Goal: Download file/media

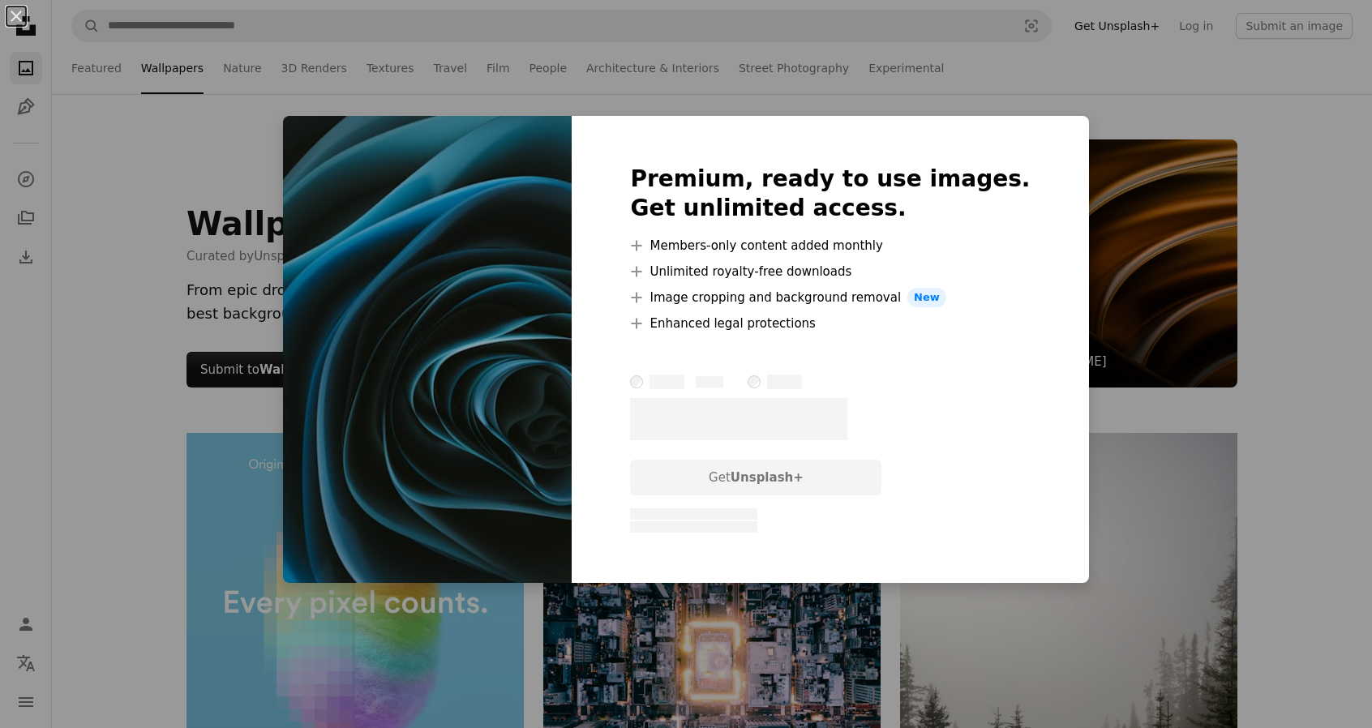
scroll to position [5432, 0]
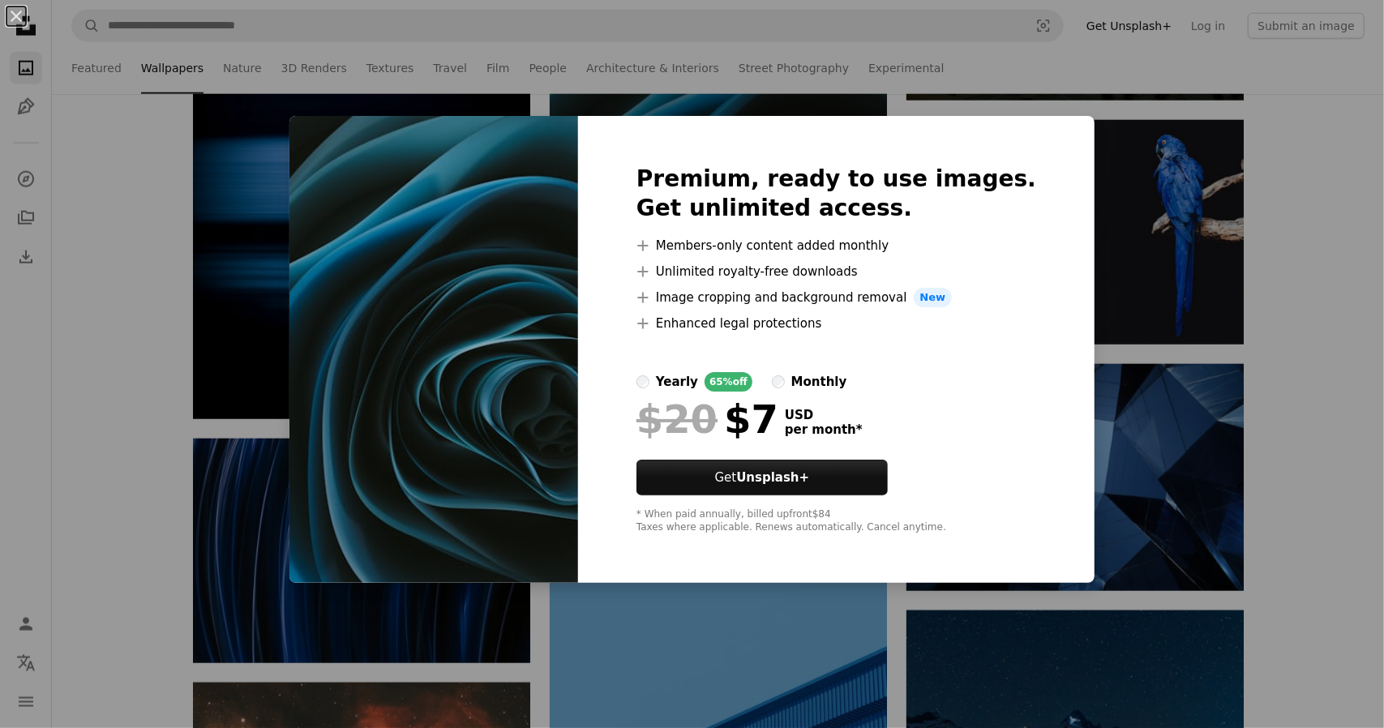
click at [1115, 194] on div "An X shape Premium, ready to use images. Get unlimited access. A plus sign Memb…" at bounding box center [692, 364] width 1384 height 728
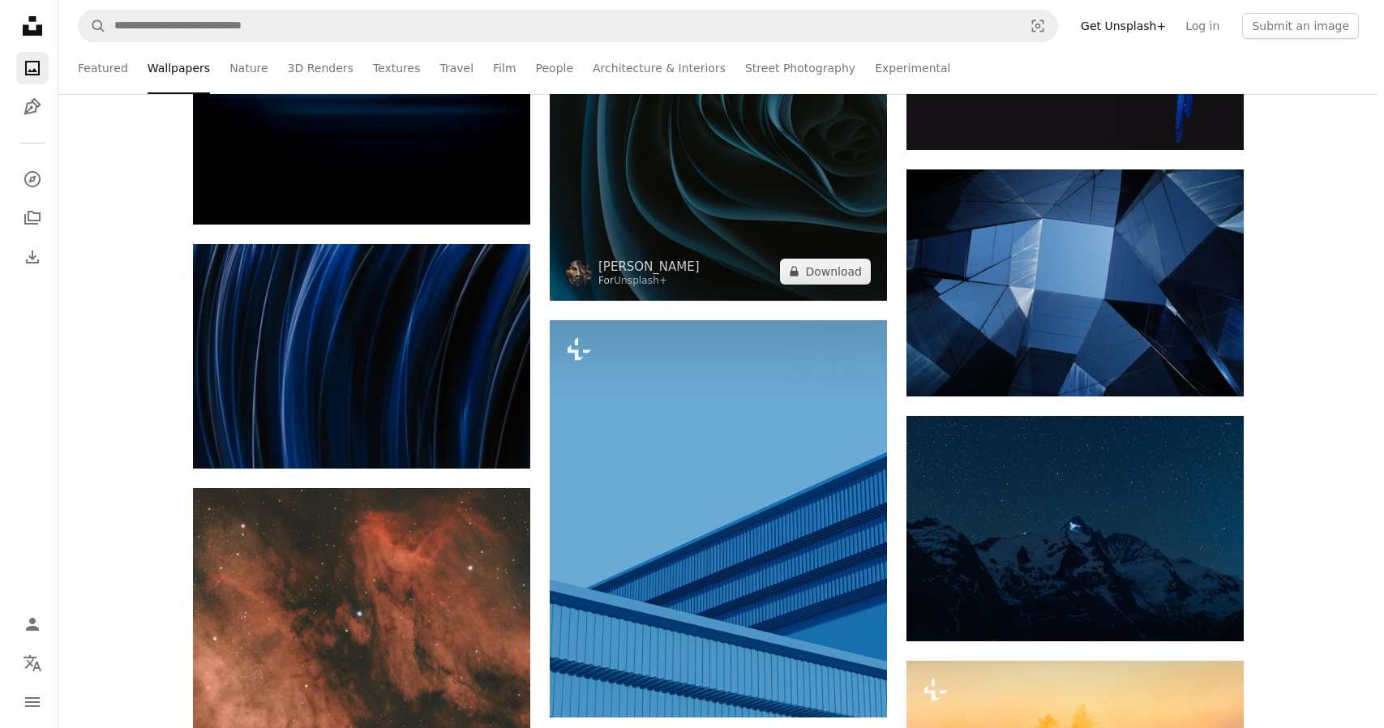
scroll to position [5675, 0]
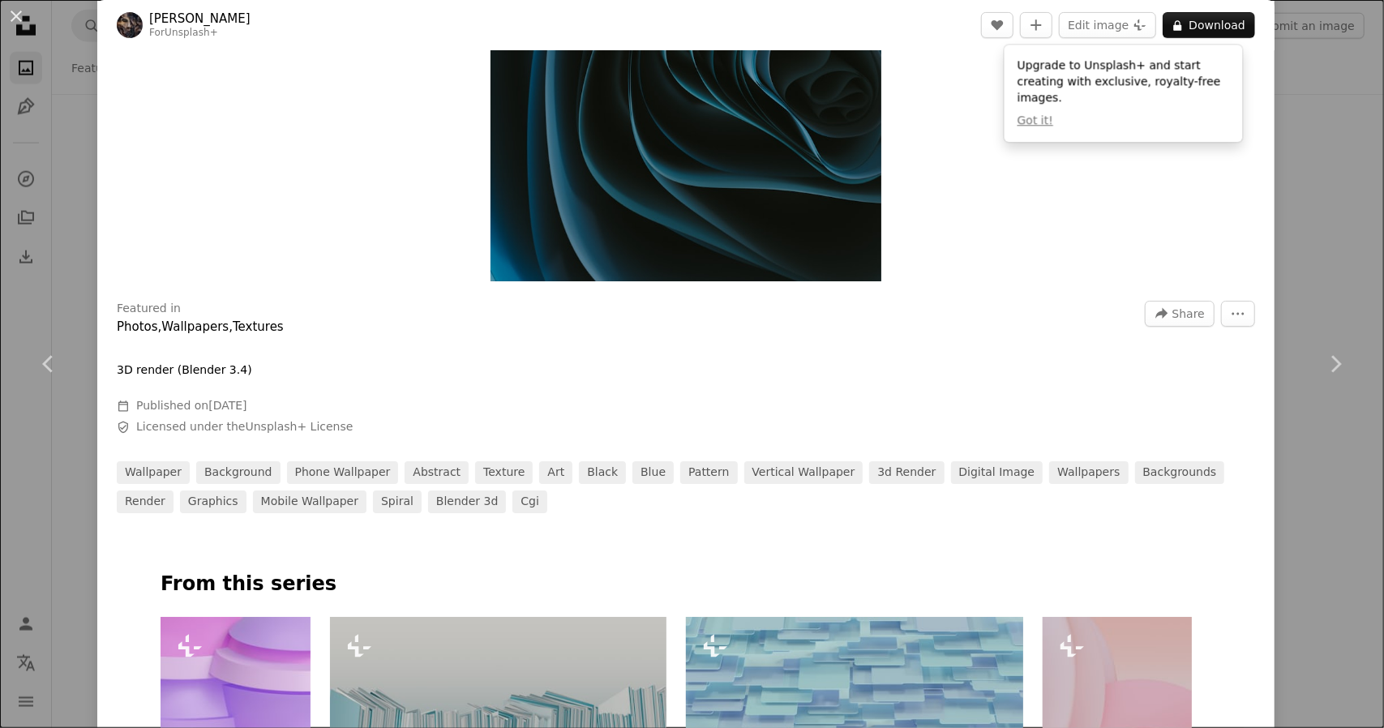
scroll to position [324, 0]
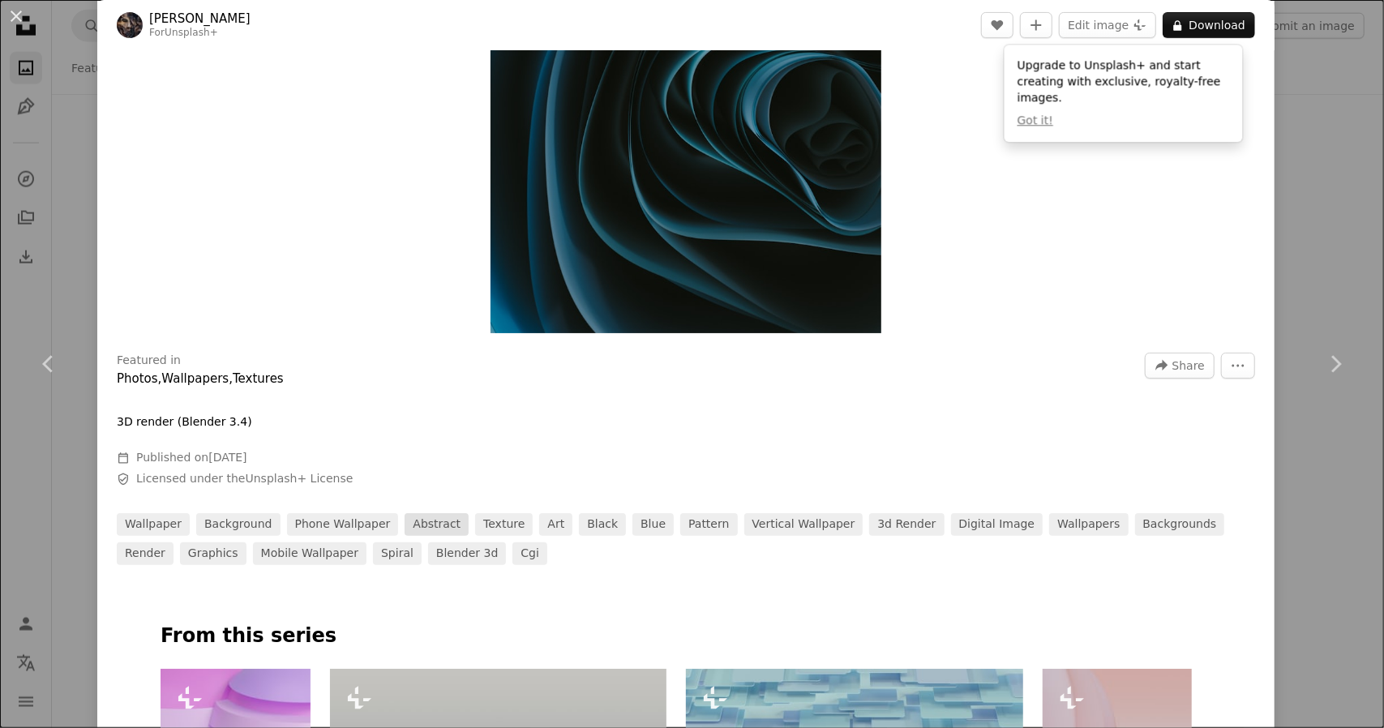
click at [406, 520] on link "abstract" at bounding box center [437, 524] width 64 height 23
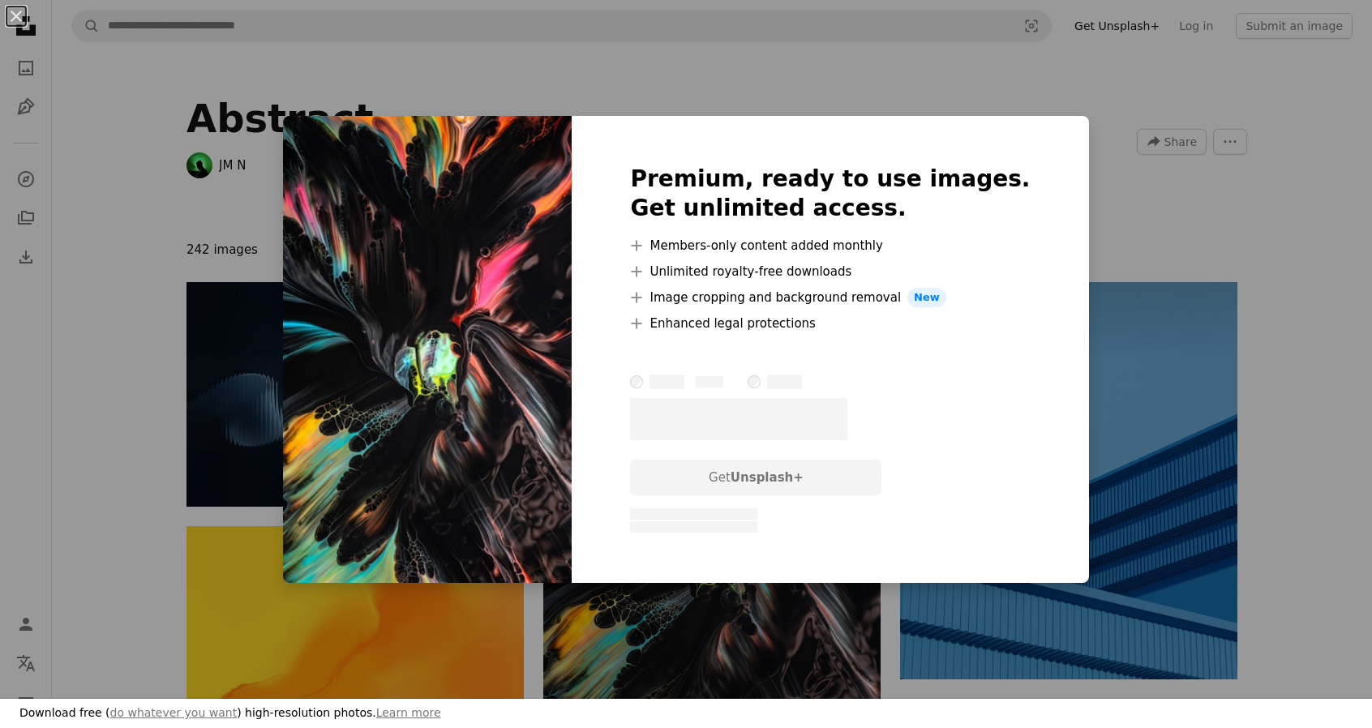
scroll to position [243, 0]
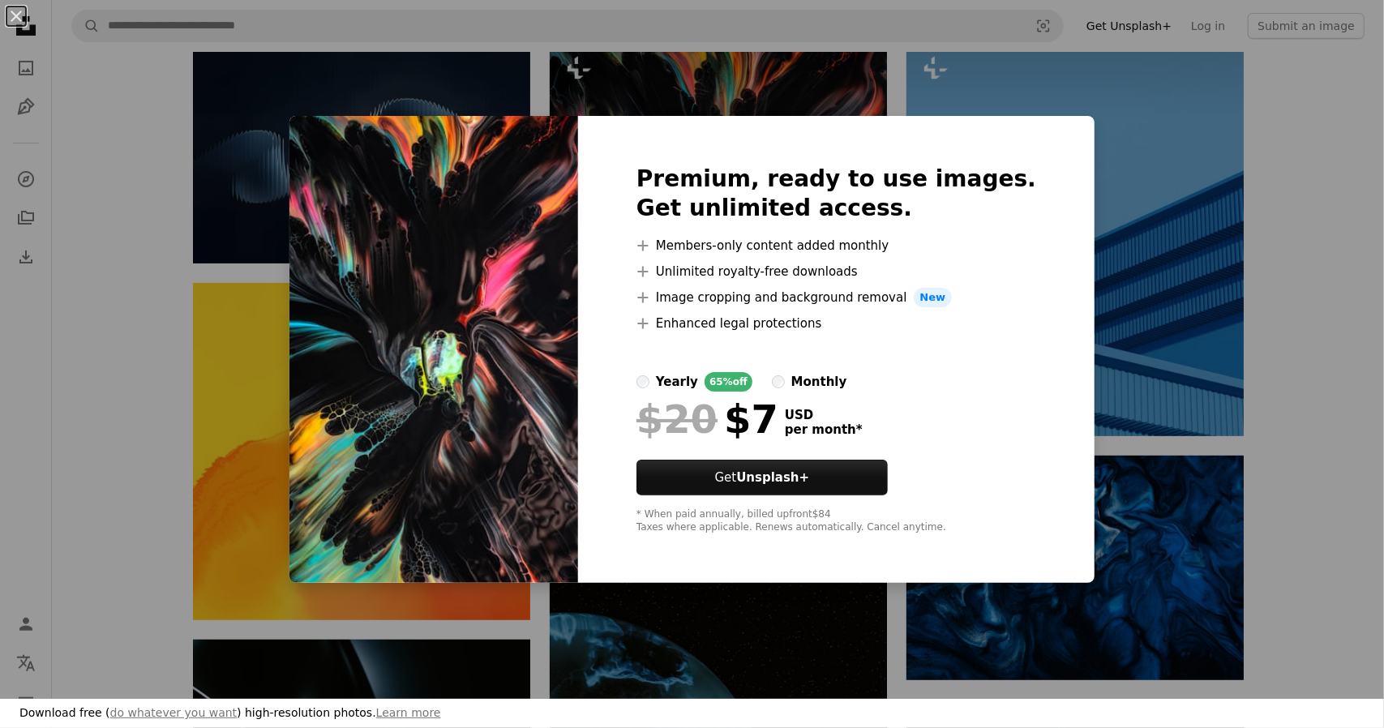
click at [1129, 171] on div "An X shape Premium, ready to use images. Get unlimited access. A plus sign Memb…" at bounding box center [692, 364] width 1384 height 728
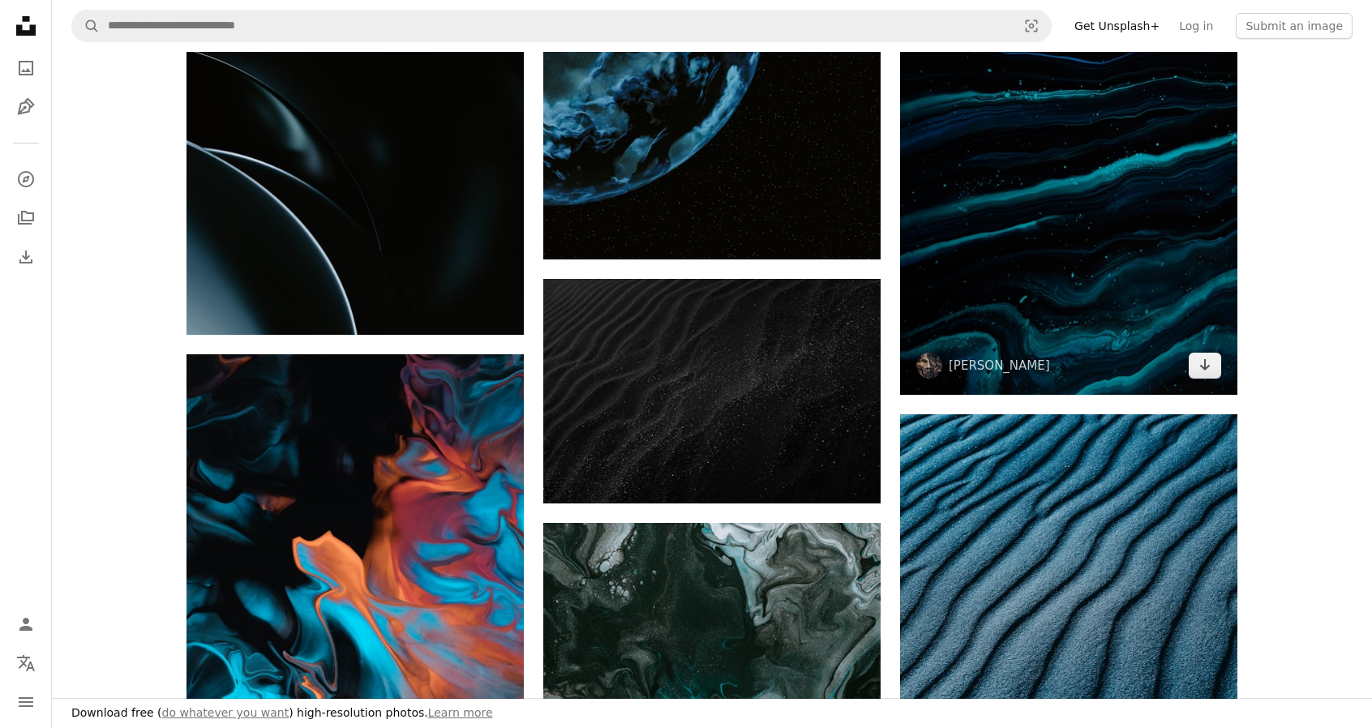
scroll to position [811, 0]
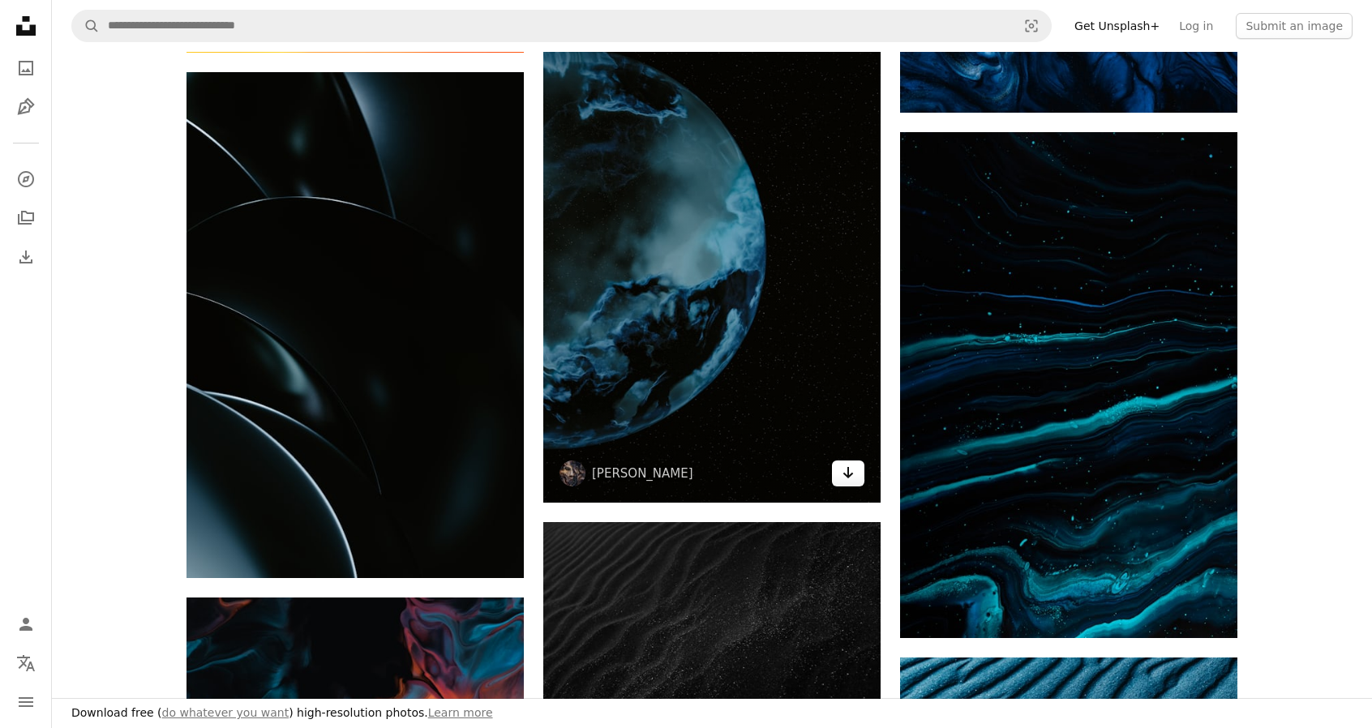
click at [838, 477] on link "Arrow pointing down" at bounding box center [848, 474] width 32 height 26
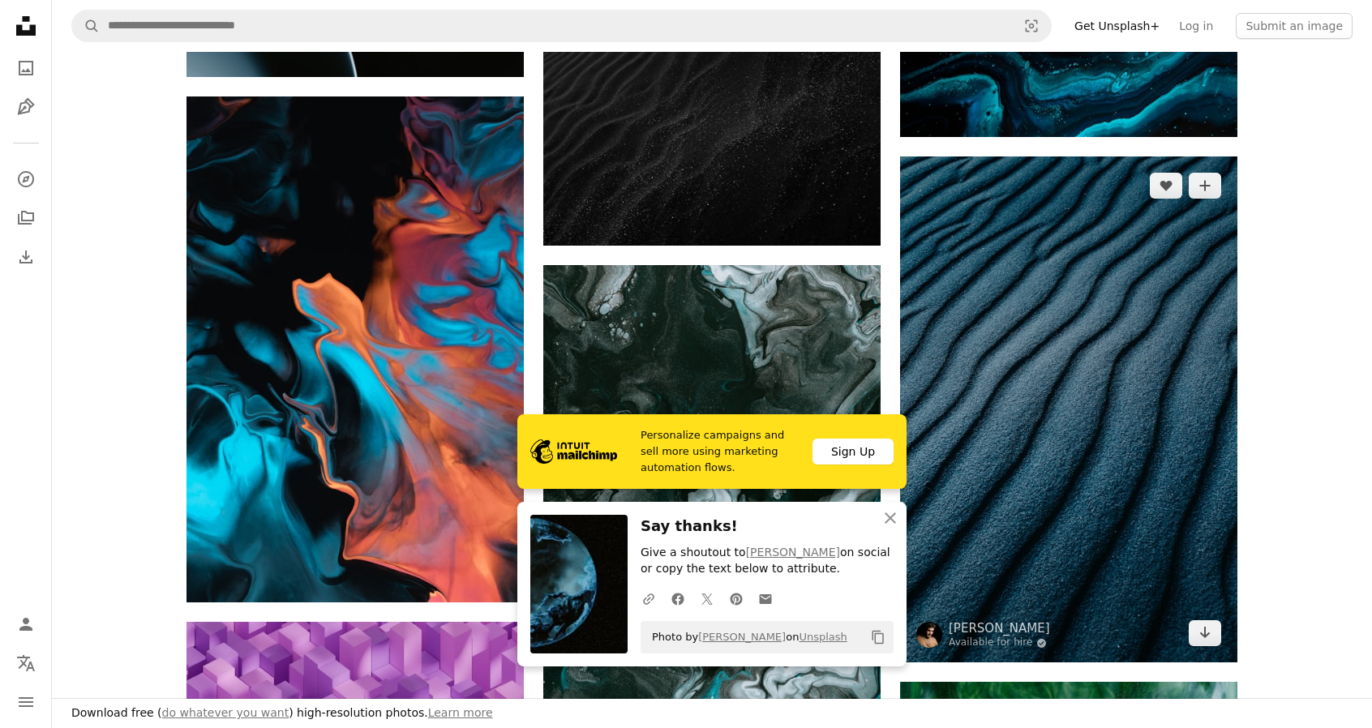
scroll to position [1378, 0]
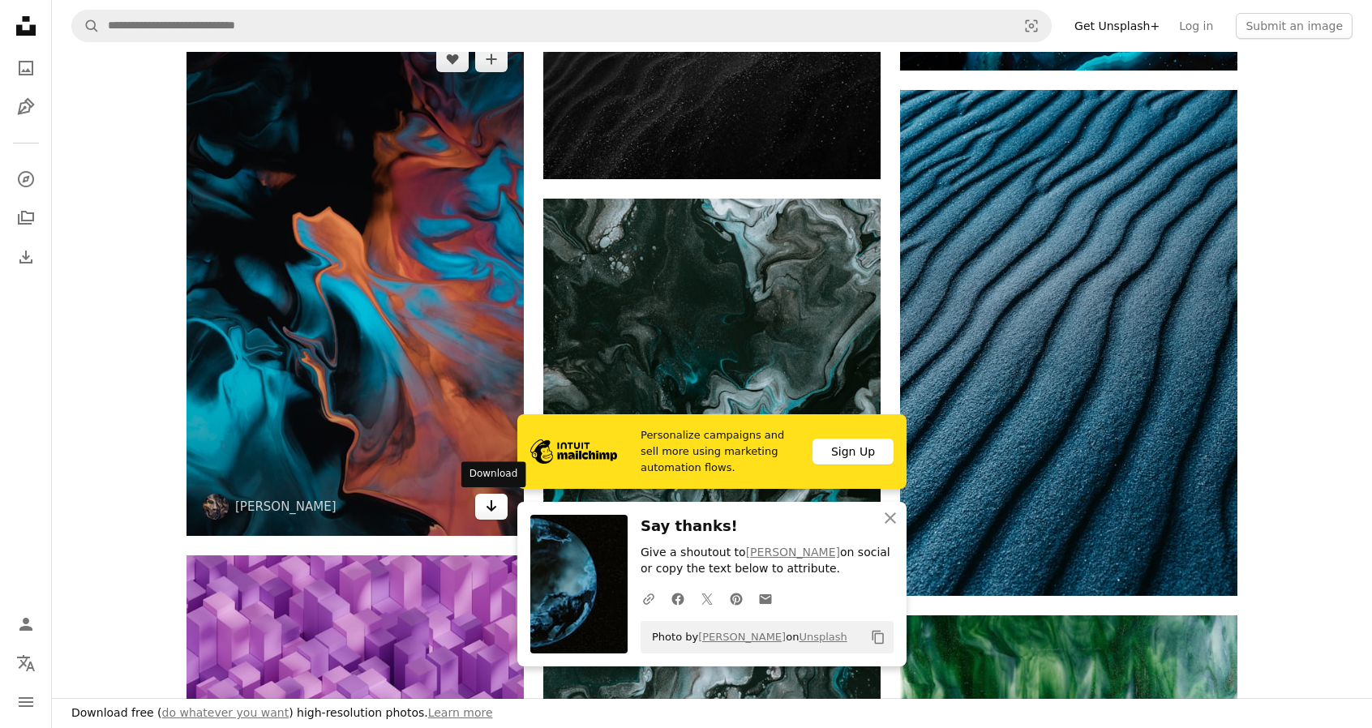
click at [500, 509] on link "Arrow pointing down" at bounding box center [491, 507] width 32 height 26
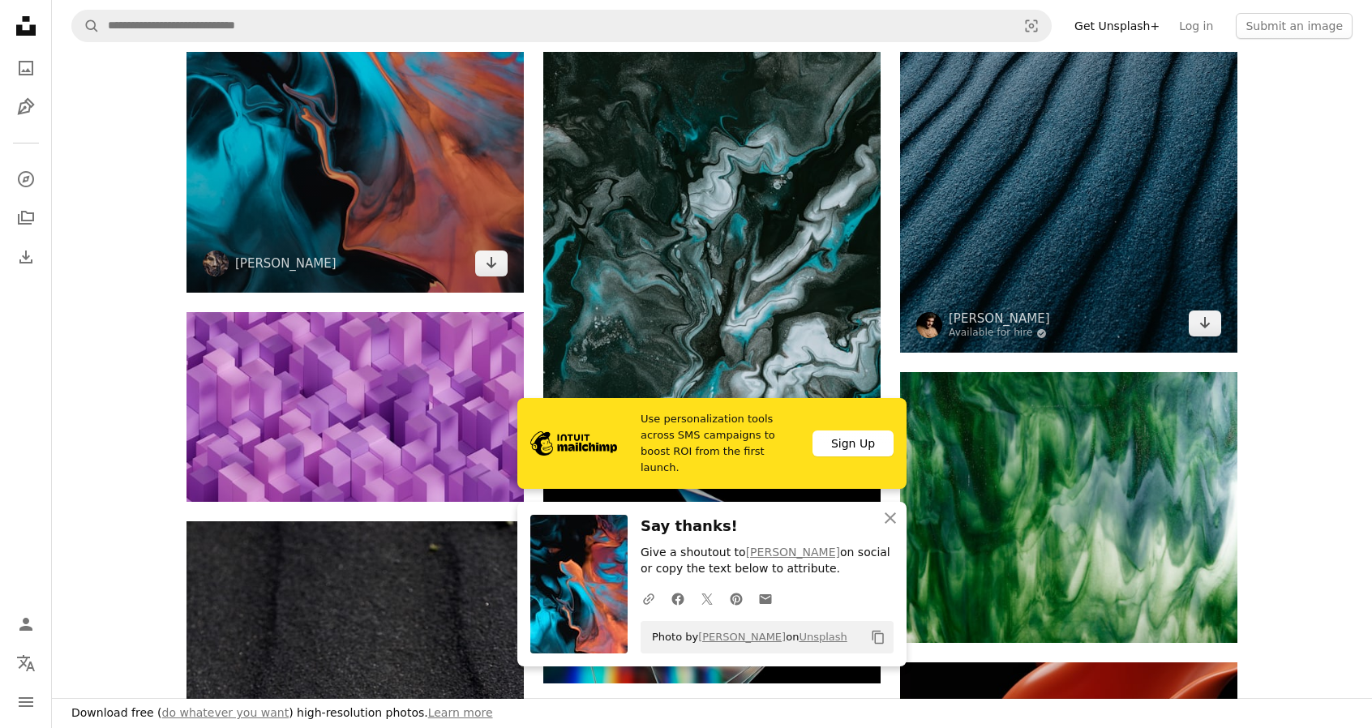
scroll to position [1784, 0]
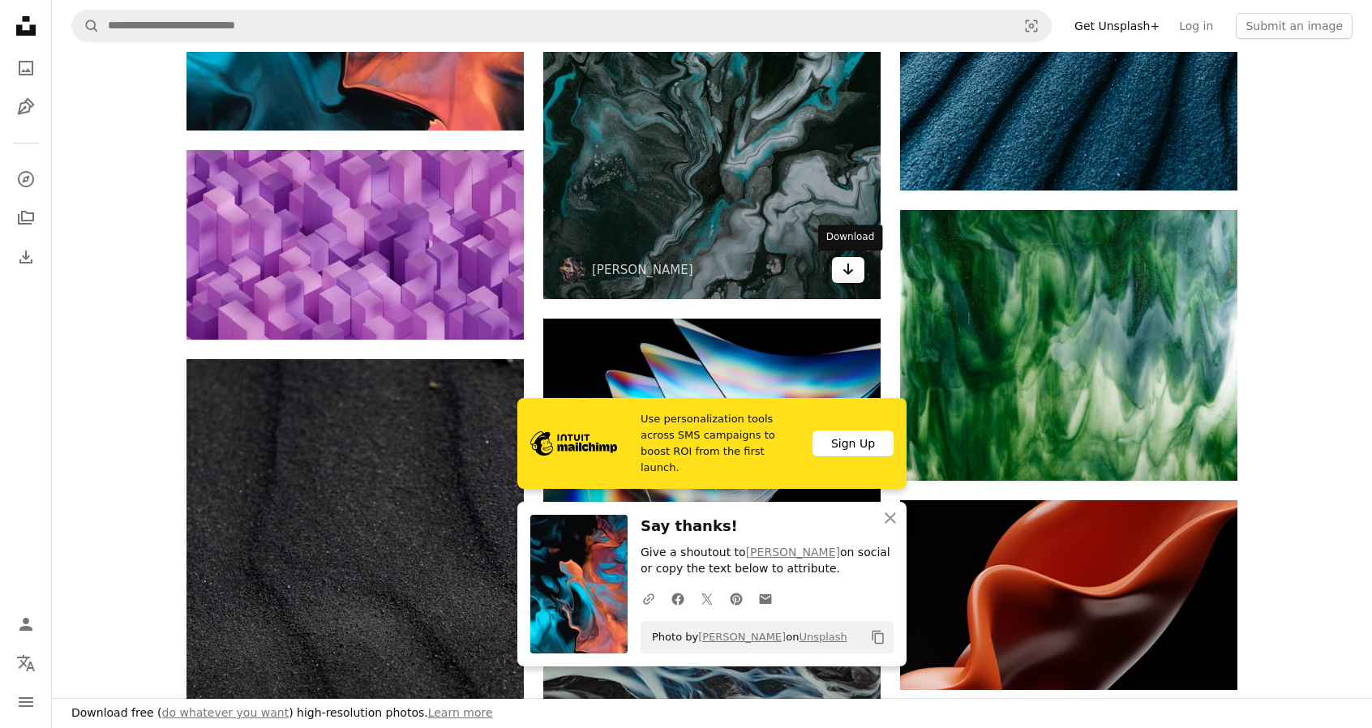
click at [853, 273] on icon "Arrow pointing down" at bounding box center [848, 268] width 13 height 19
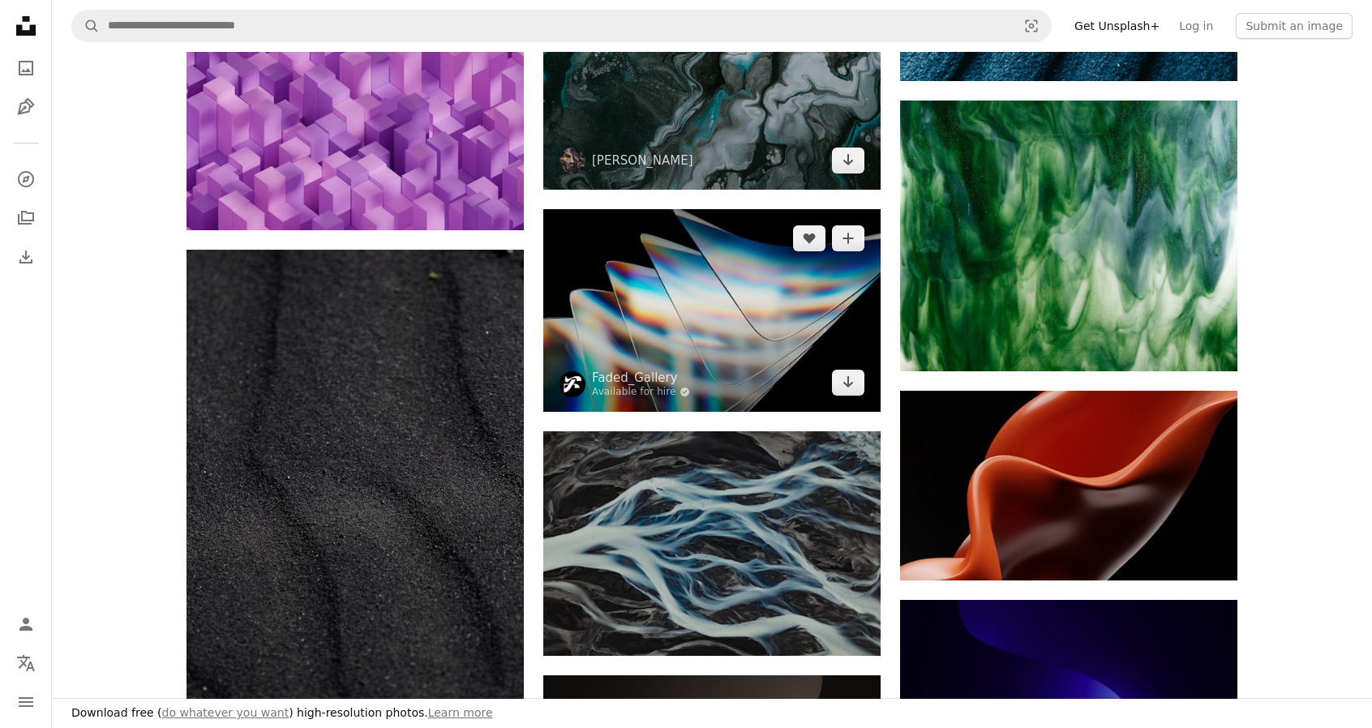
scroll to position [2027, 0]
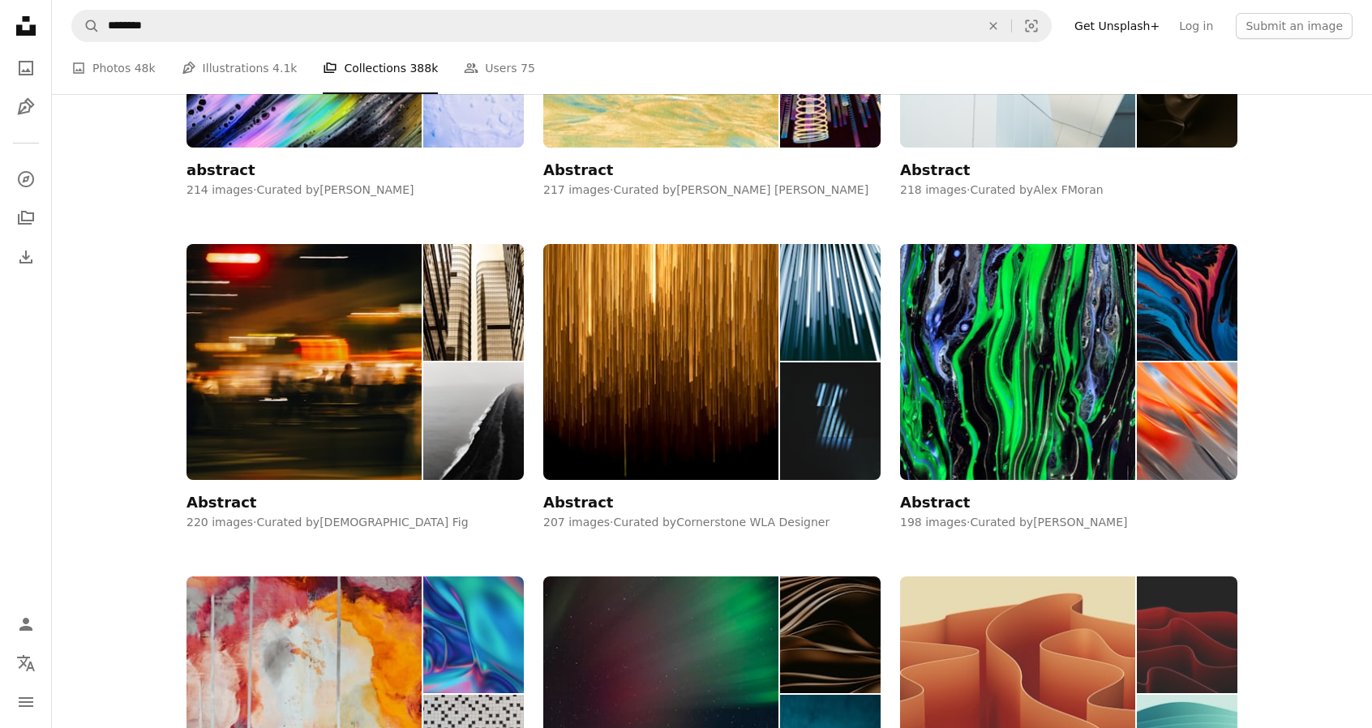
scroll to position [7945, 0]
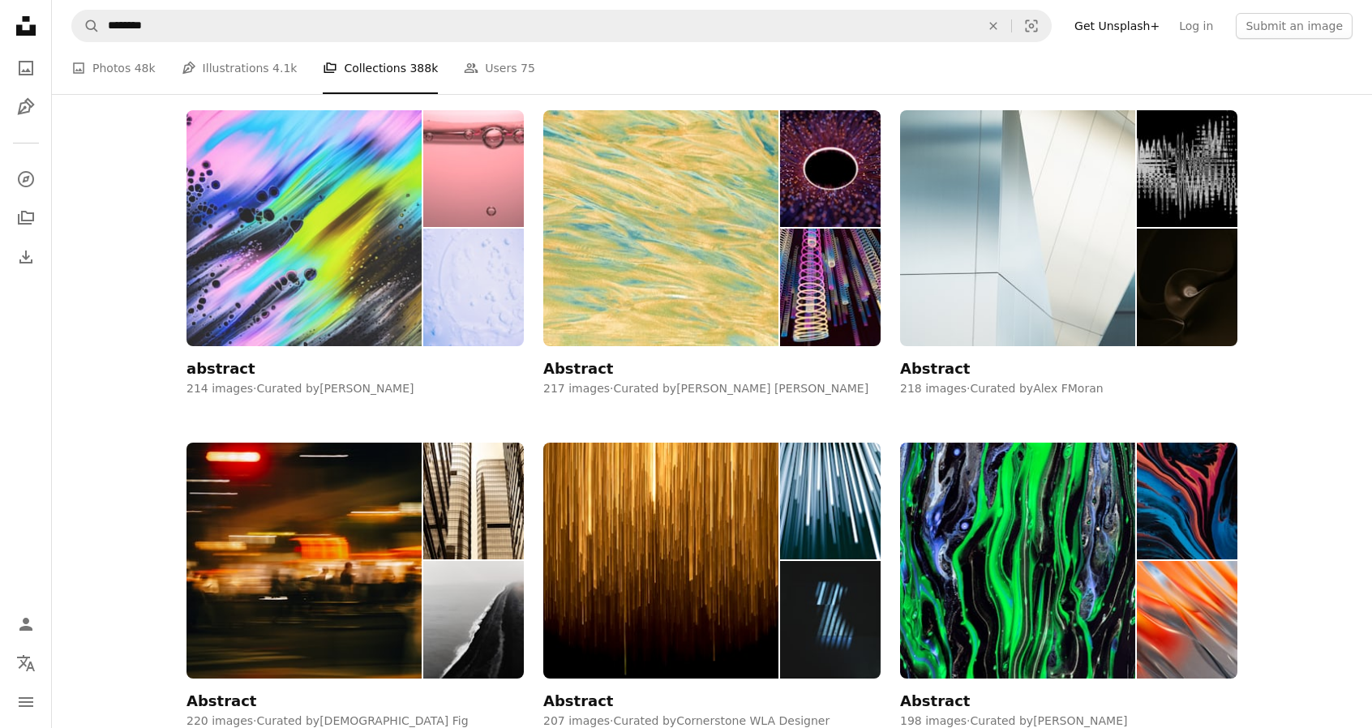
click at [345, 324] on img at bounding box center [303, 228] width 235 height 236
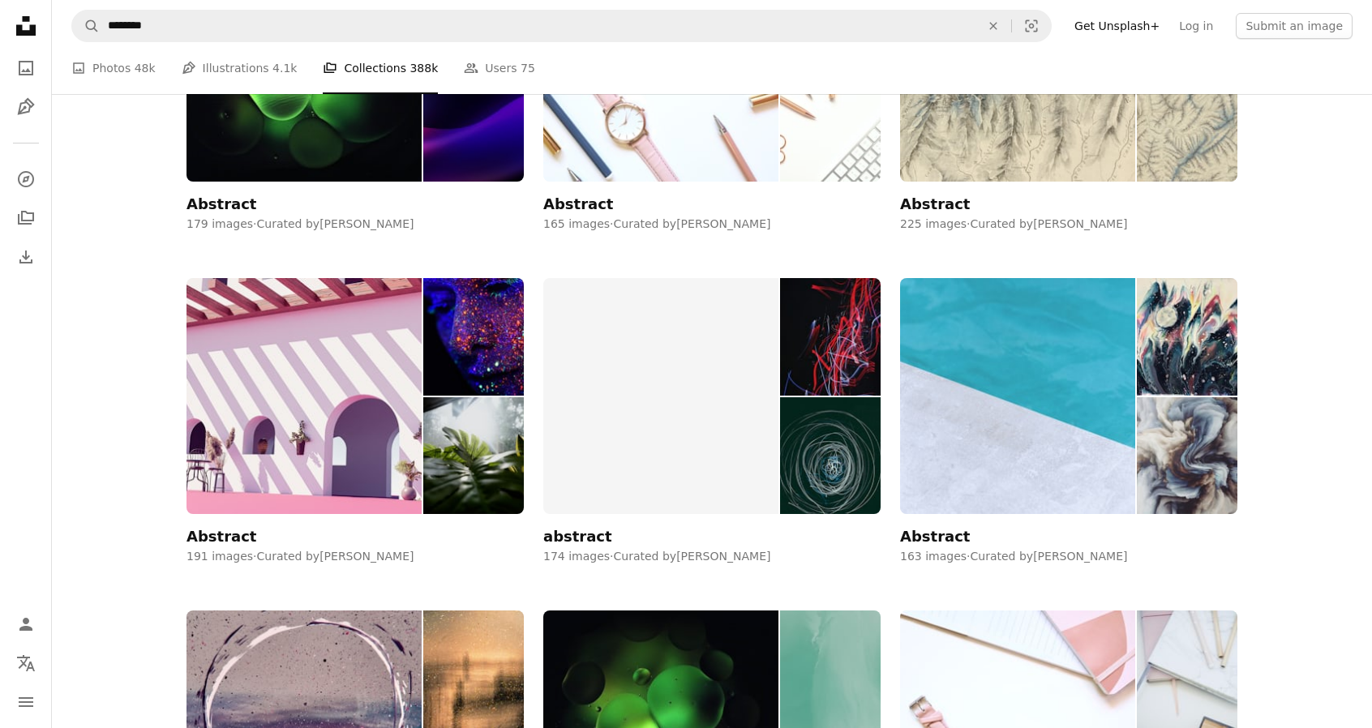
scroll to position [11269, 0]
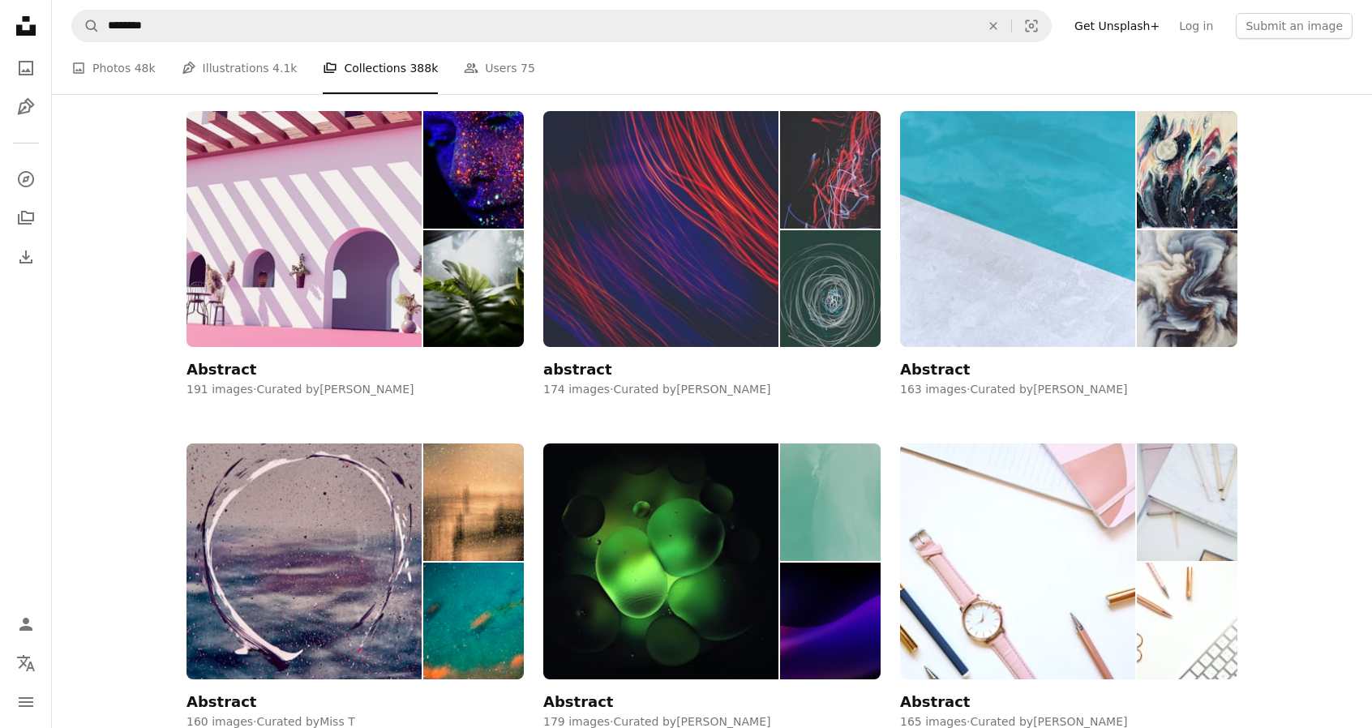
click at [640, 244] on img at bounding box center [660, 229] width 235 height 236
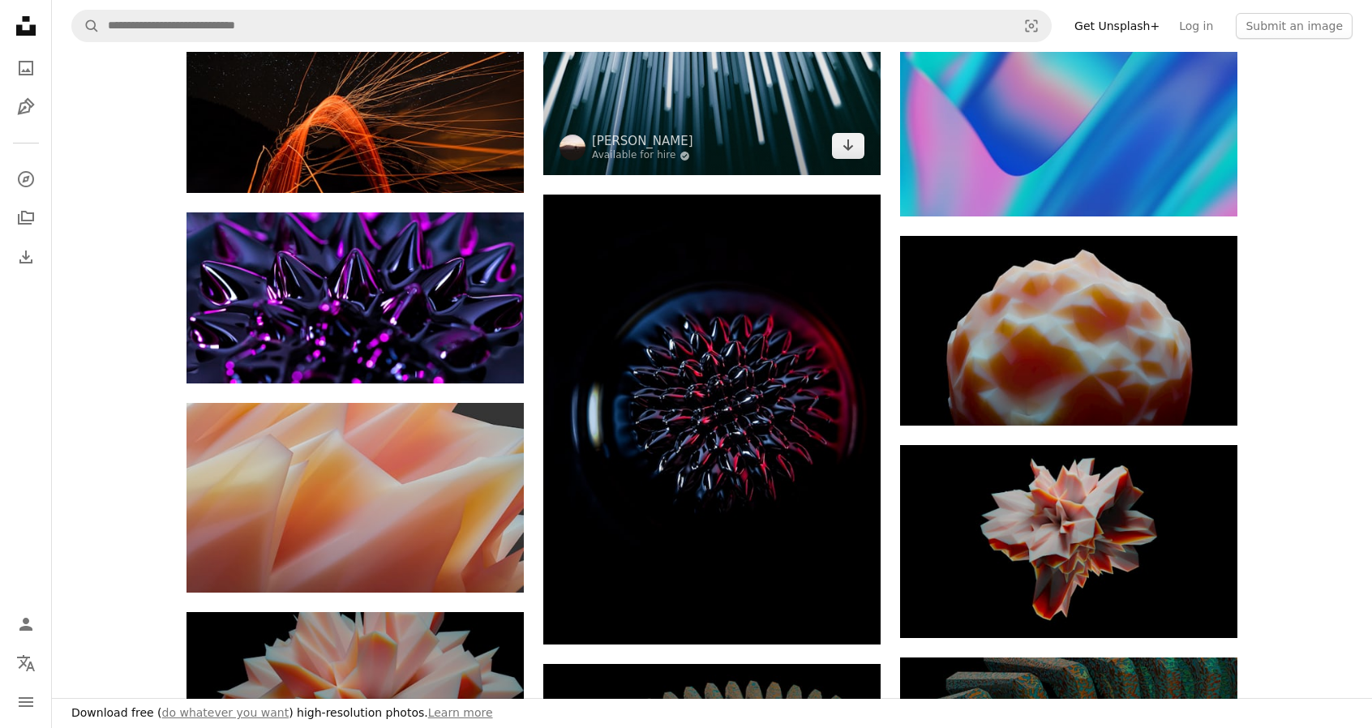
scroll to position [1297, 0]
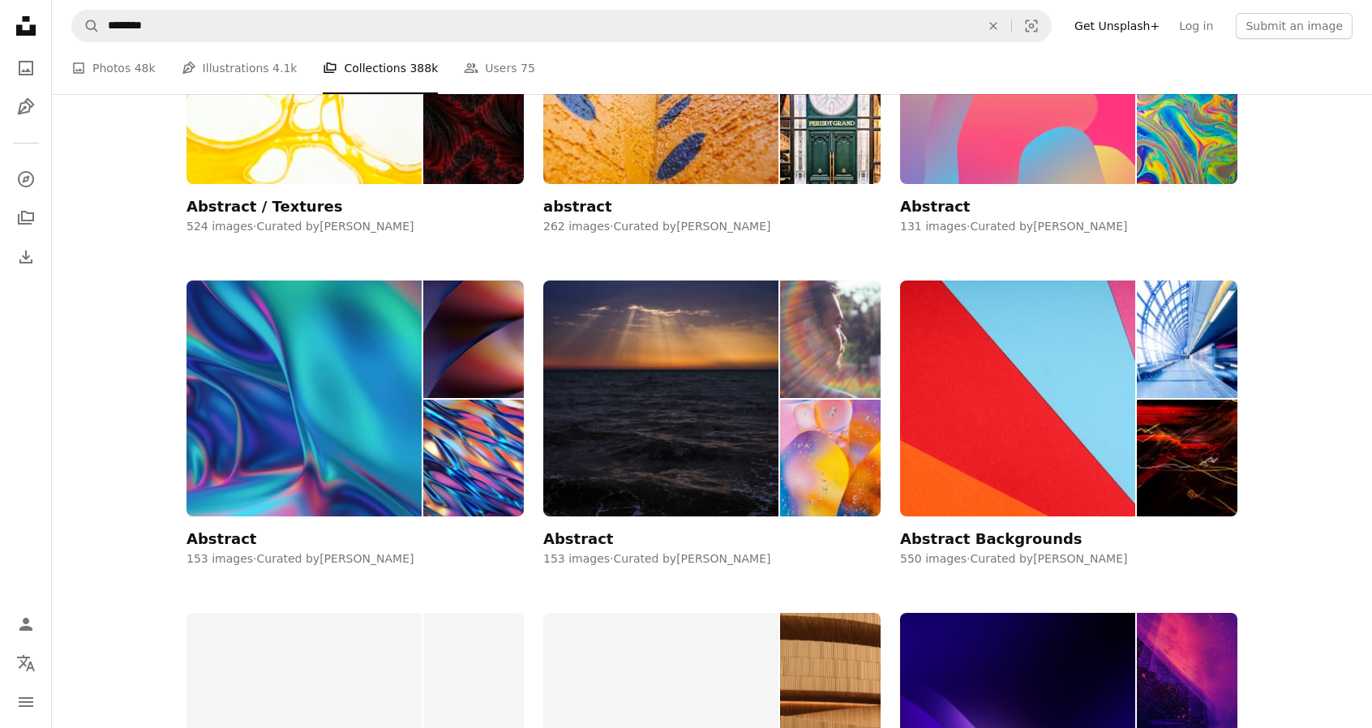
scroll to position [13134, 0]
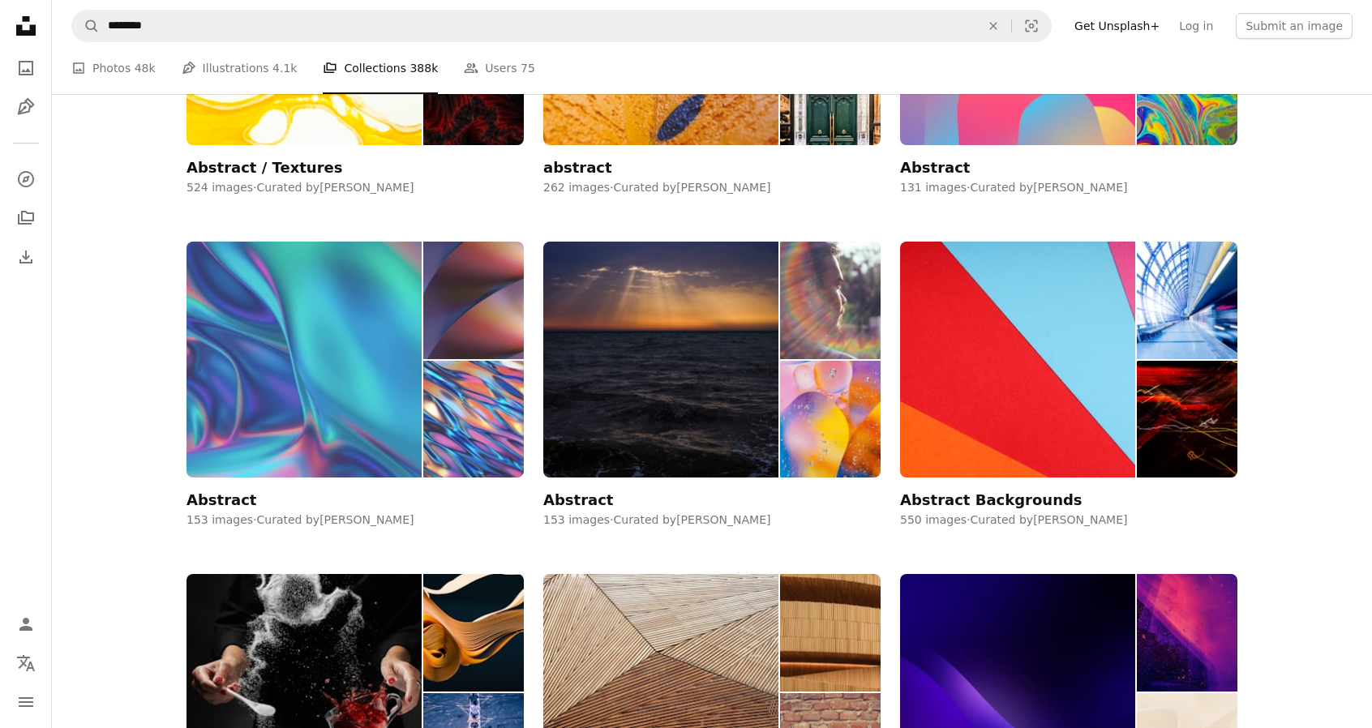
click at [446, 391] on img at bounding box center [473, 420] width 101 height 118
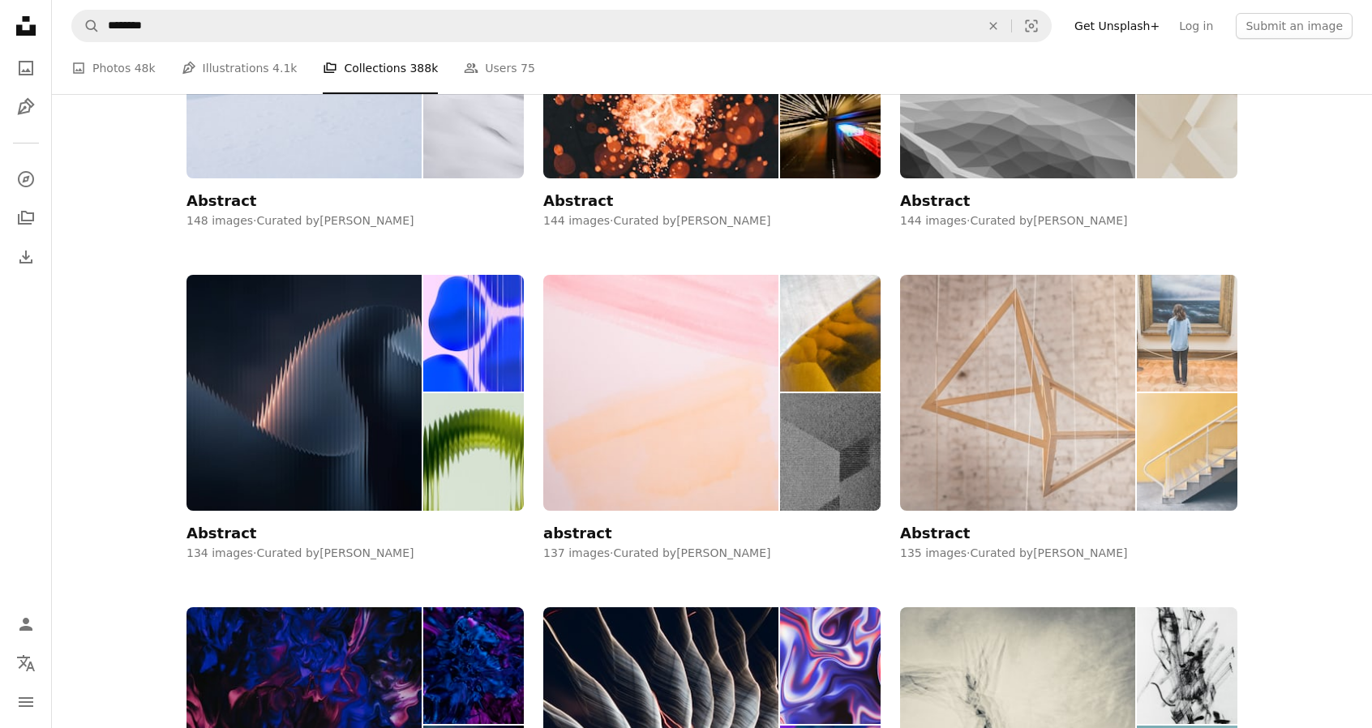
scroll to position [14675, 0]
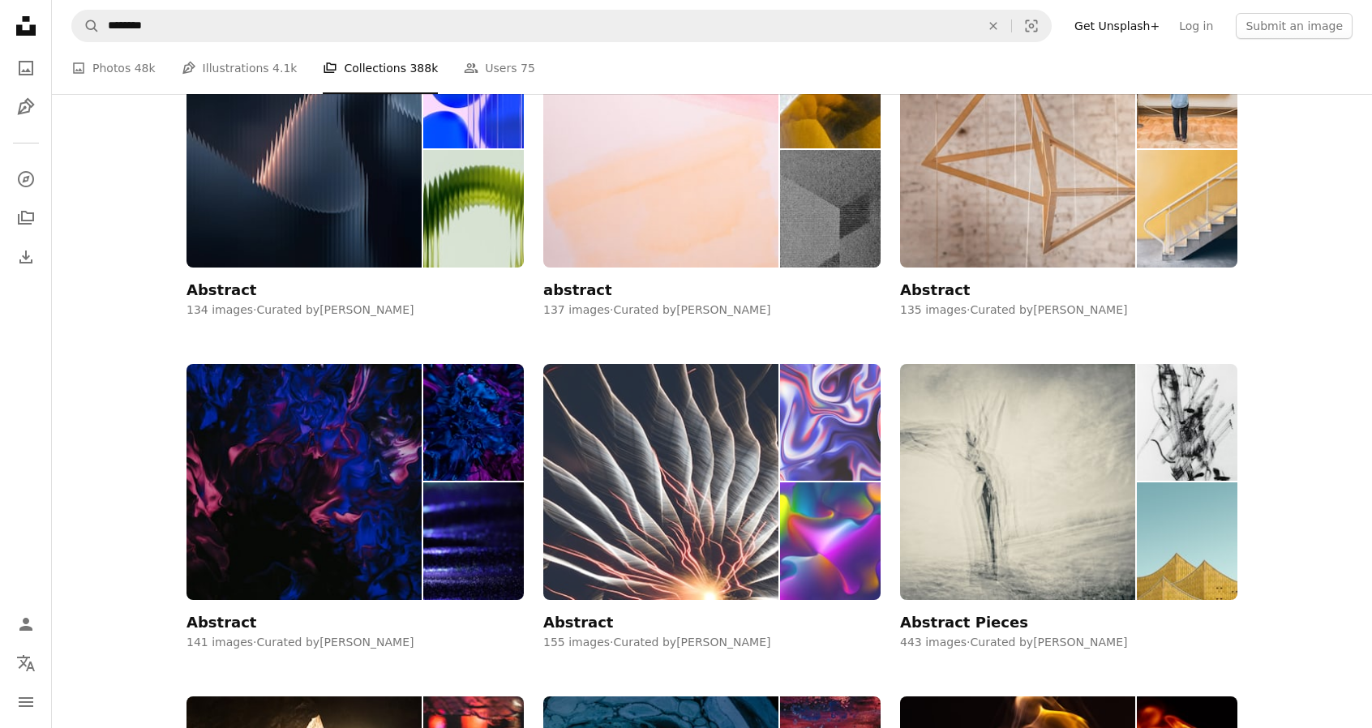
click at [797, 442] on img at bounding box center [830, 423] width 101 height 118
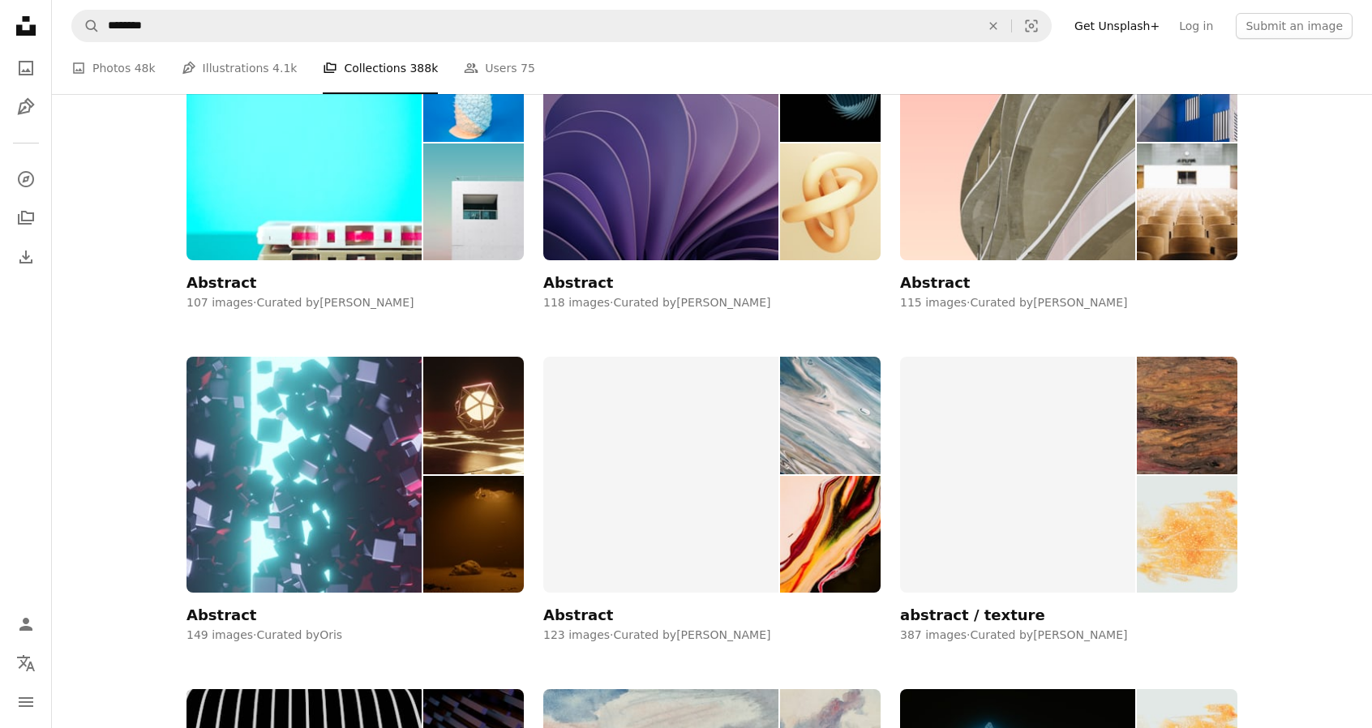
scroll to position [17999, 0]
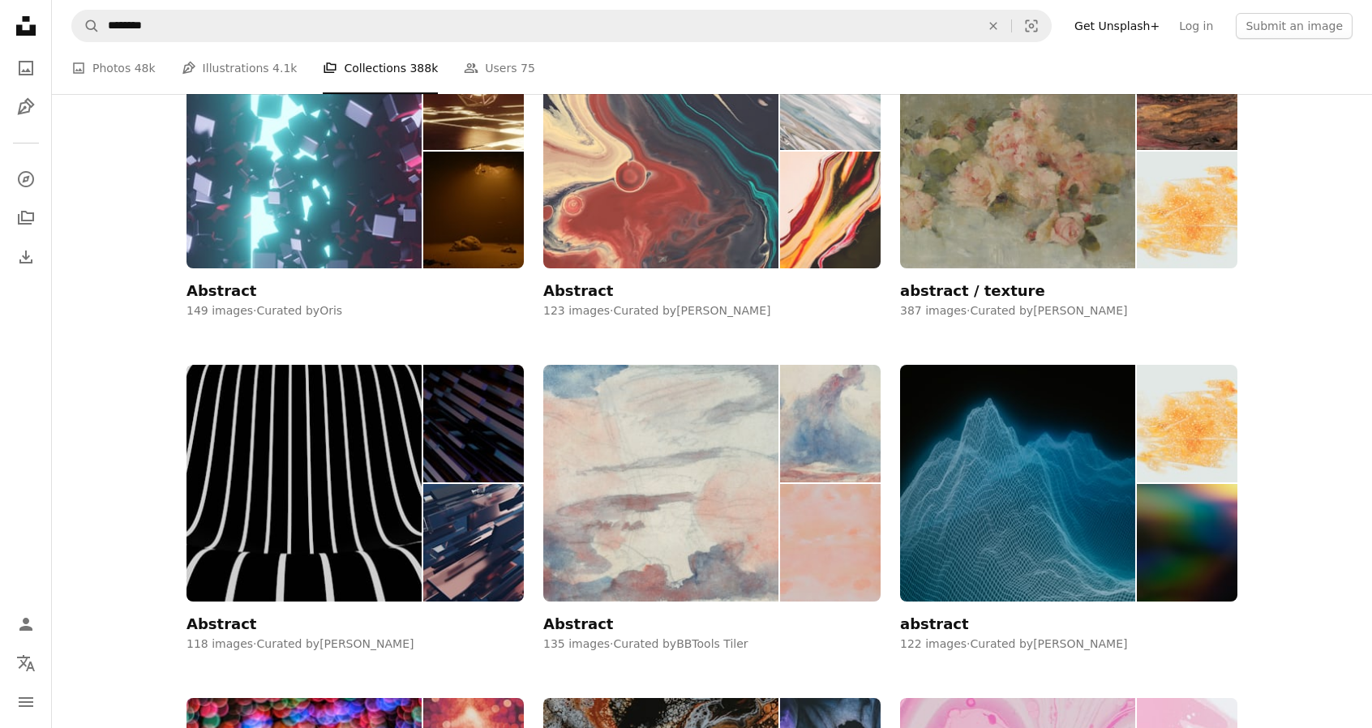
click at [833, 244] on img at bounding box center [830, 211] width 101 height 118
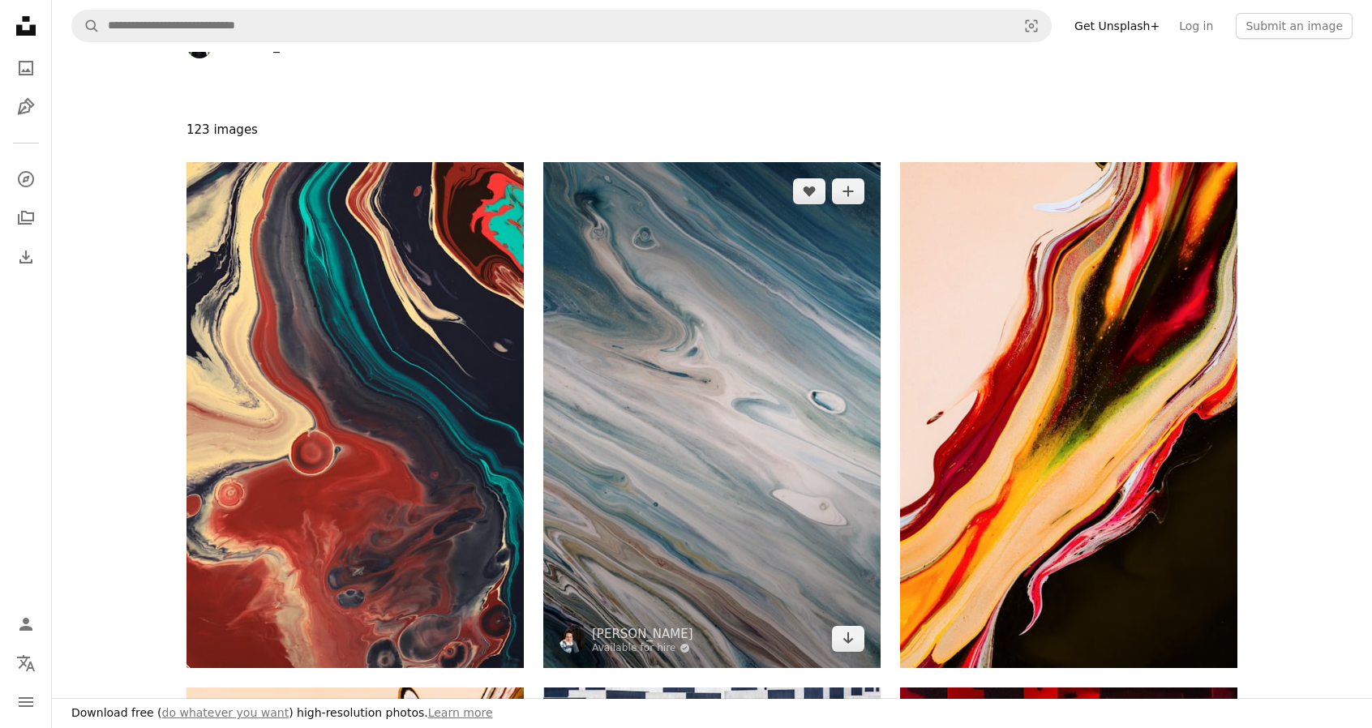
scroll to position [324, 0]
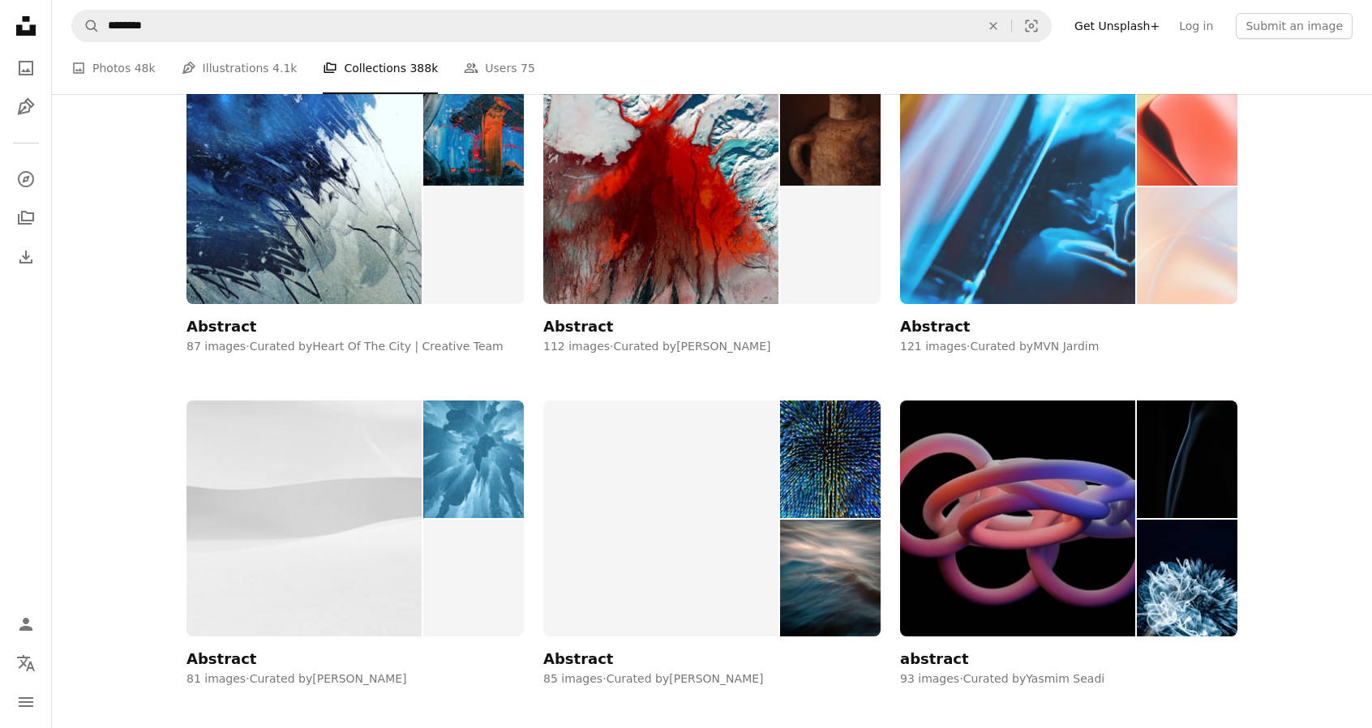
scroll to position [24079, 0]
